Goal: Use online tool/utility: Utilize a website feature to perform a specific function

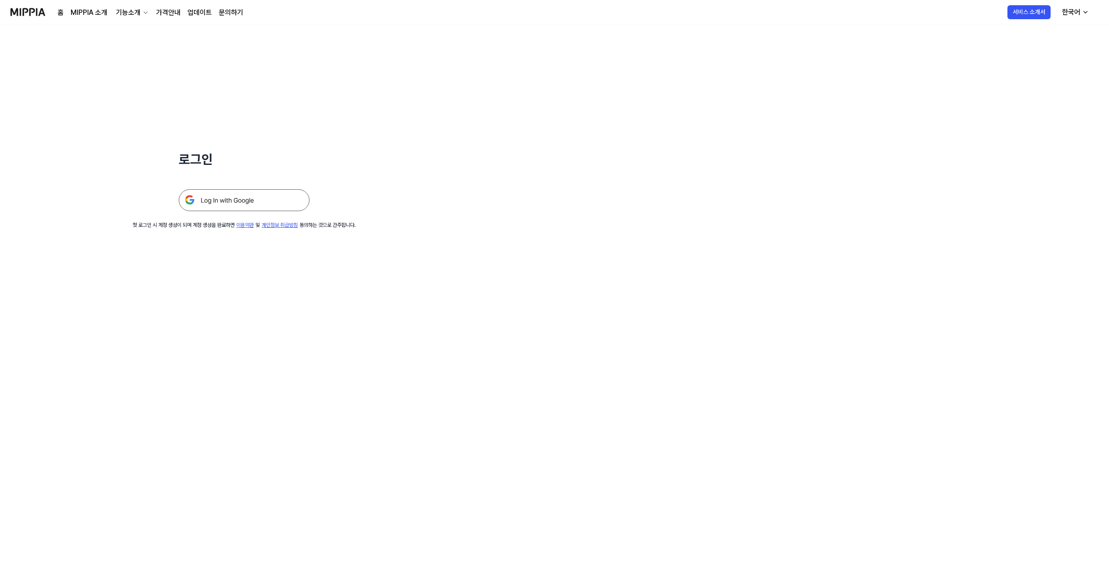
click at [267, 197] on img at bounding box center [244, 200] width 131 height 22
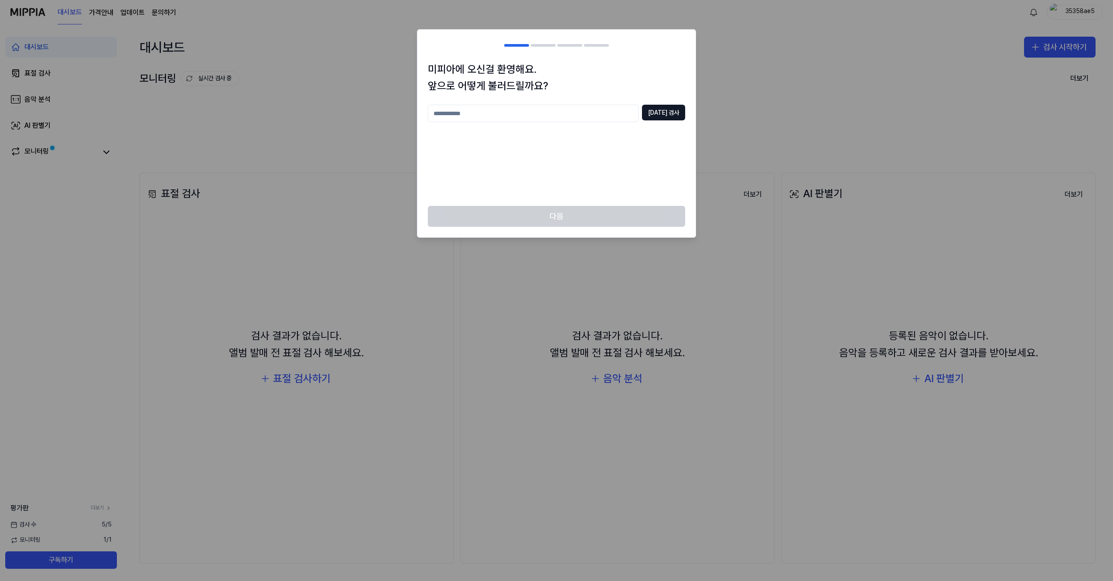
click at [524, 112] on input "text" at bounding box center [533, 113] width 211 height 17
type input "*****"
type input "********"
click at [676, 106] on button "중복 검사" at bounding box center [663, 113] width 43 height 16
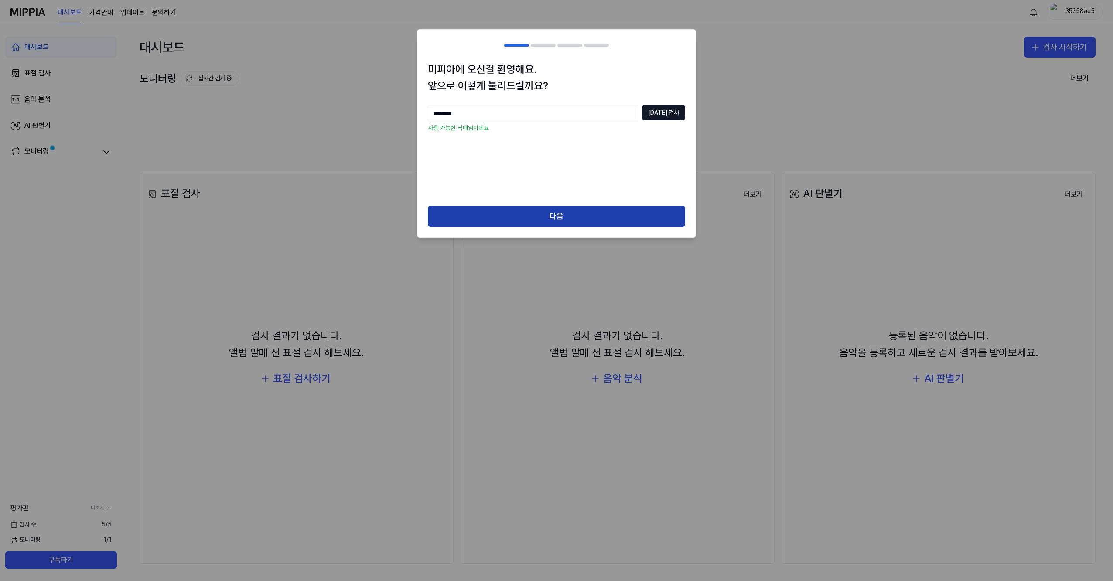
click at [624, 212] on button "다음" at bounding box center [556, 216] width 257 height 21
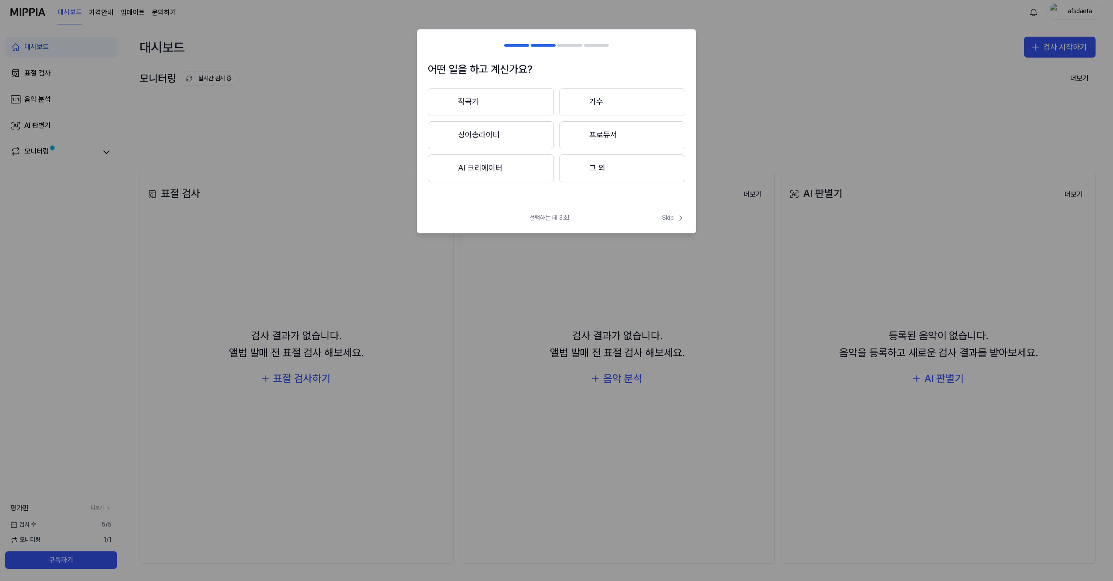
click at [503, 97] on button "작곡가" at bounding box center [491, 102] width 126 height 28
click at [510, 139] on button "3년 이하" at bounding box center [491, 135] width 126 height 29
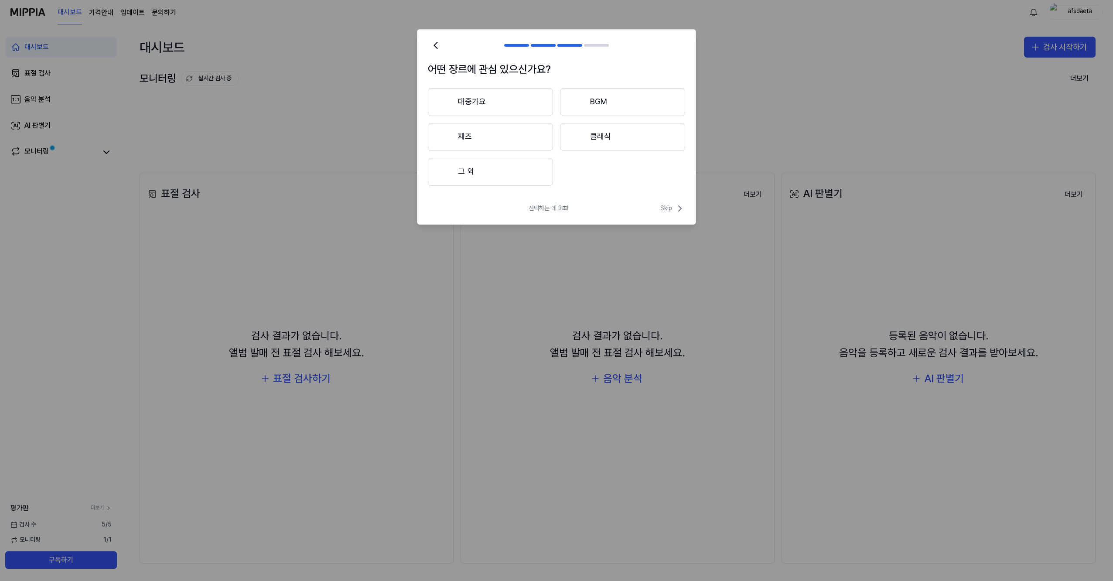
click at [501, 170] on button "그 외" at bounding box center [490, 172] width 125 height 28
click at [507, 116] on div "대중가요 BGM 재즈 클래식 제출하기" at bounding box center [556, 137] width 257 height 98
click at [507, 116] on button "대중가요" at bounding box center [490, 102] width 125 height 28
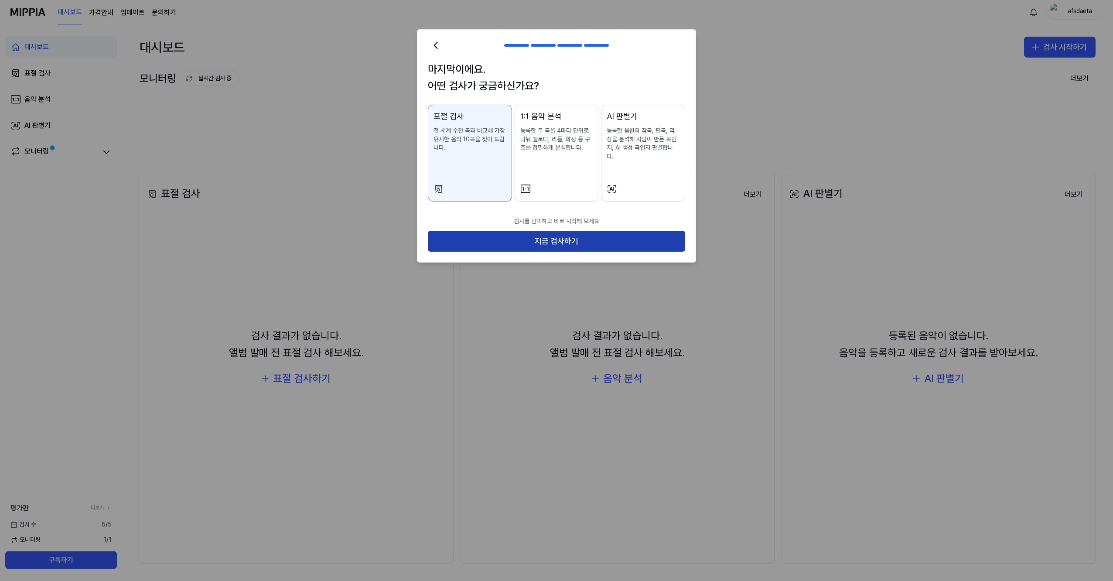
click at [582, 231] on button "지금 검사하기" at bounding box center [556, 241] width 257 height 21
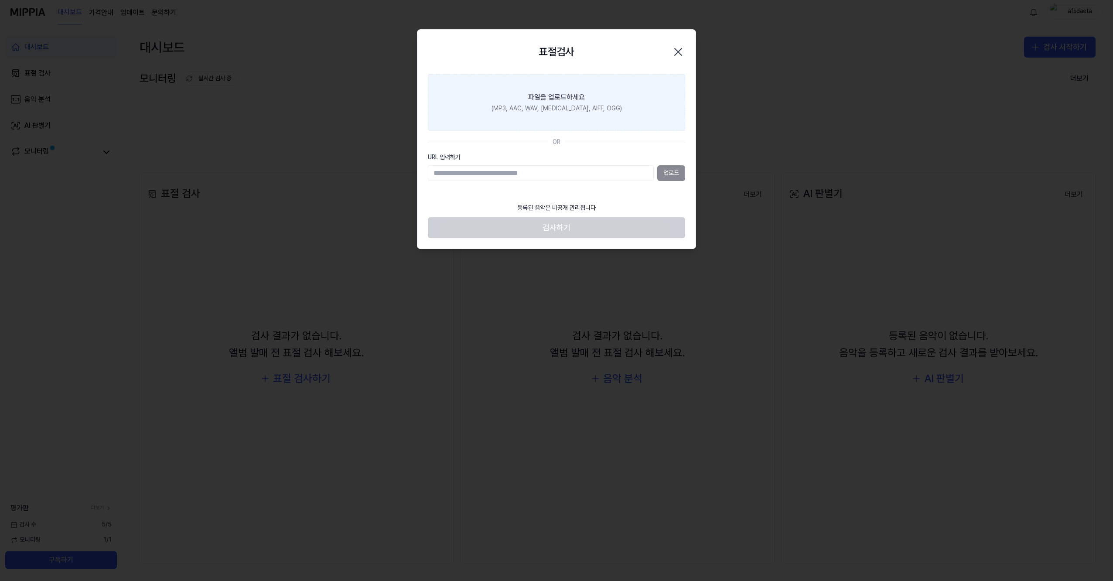
click at [563, 110] on div "(MP3, AAC, WAV, FLAC, AIFF, OGG)" at bounding box center [556, 108] width 130 height 9
click at [0, 0] on input "파일을 업로드하세요 (MP3, AAC, WAV, FLAC, AIFF, OGG)" at bounding box center [0, 0] width 0 height 0
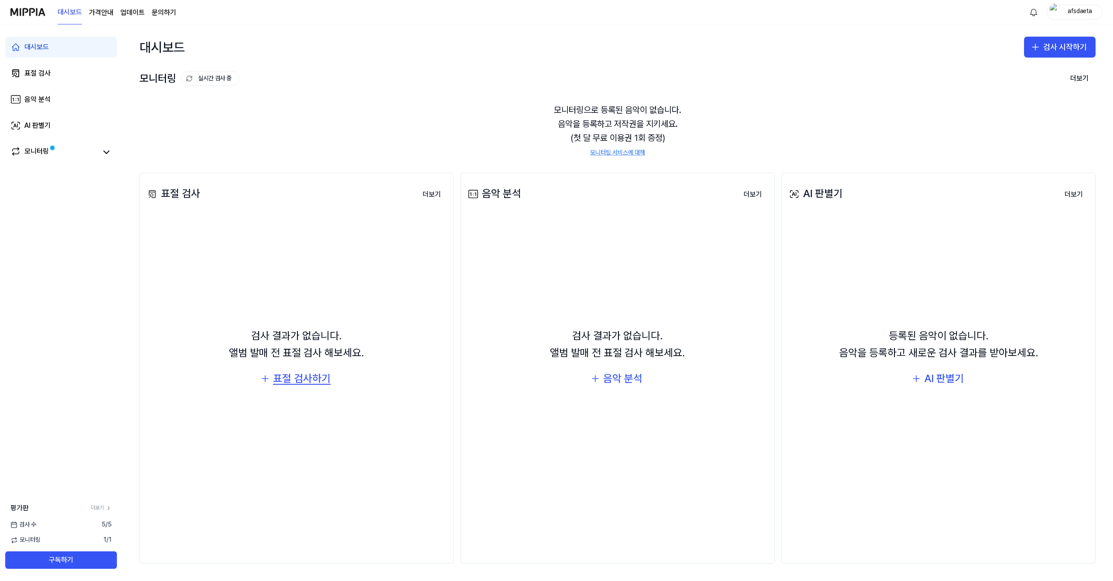
click at [329, 375] on div "표절 검사하기" at bounding box center [302, 378] width 58 height 17
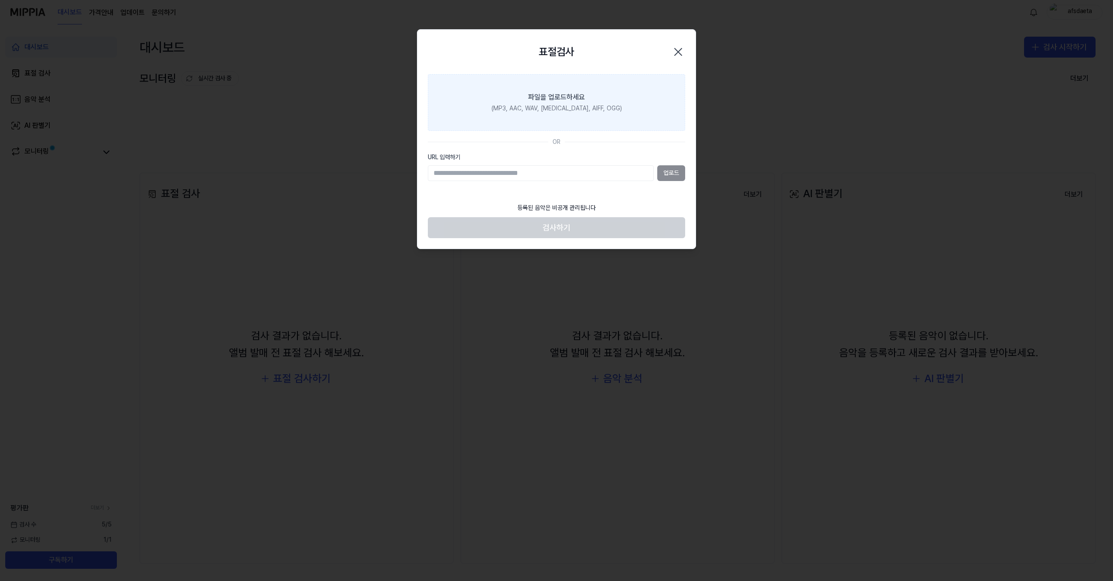
click at [615, 110] on label "파일을 업로드하세요 (MP3, AAC, WAV, FLAC, AIFF, OGG)" at bounding box center [556, 102] width 257 height 57
click at [0, 0] on input "파일을 업로드하세요 (MP3, AAC, WAV, FLAC, AIFF, OGG)" at bounding box center [0, 0] width 0 height 0
click at [625, 102] on label "파일을 업로드하세요 (MP3, AAC, WAV, FLAC, AIFF, OGG)" at bounding box center [556, 102] width 257 height 57
click at [0, 0] on input "파일을 업로드하세요 (MP3, AAC, WAV, FLAC, AIFF, OGG)" at bounding box center [0, 0] width 0 height 0
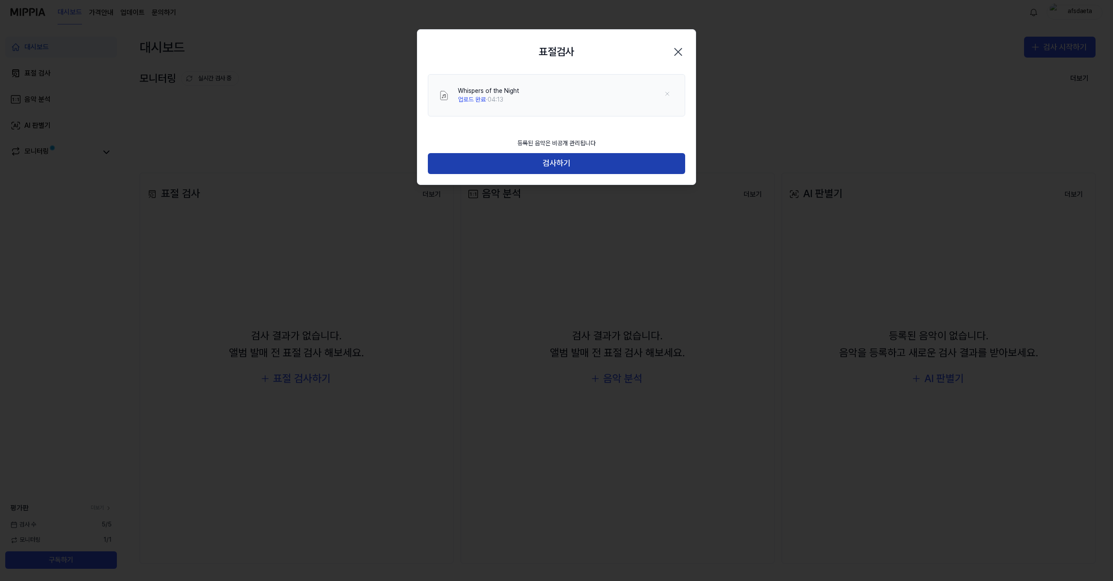
click at [586, 165] on button "검사하기" at bounding box center [556, 163] width 257 height 21
